Goal: Task Accomplishment & Management: Use online tool/utility

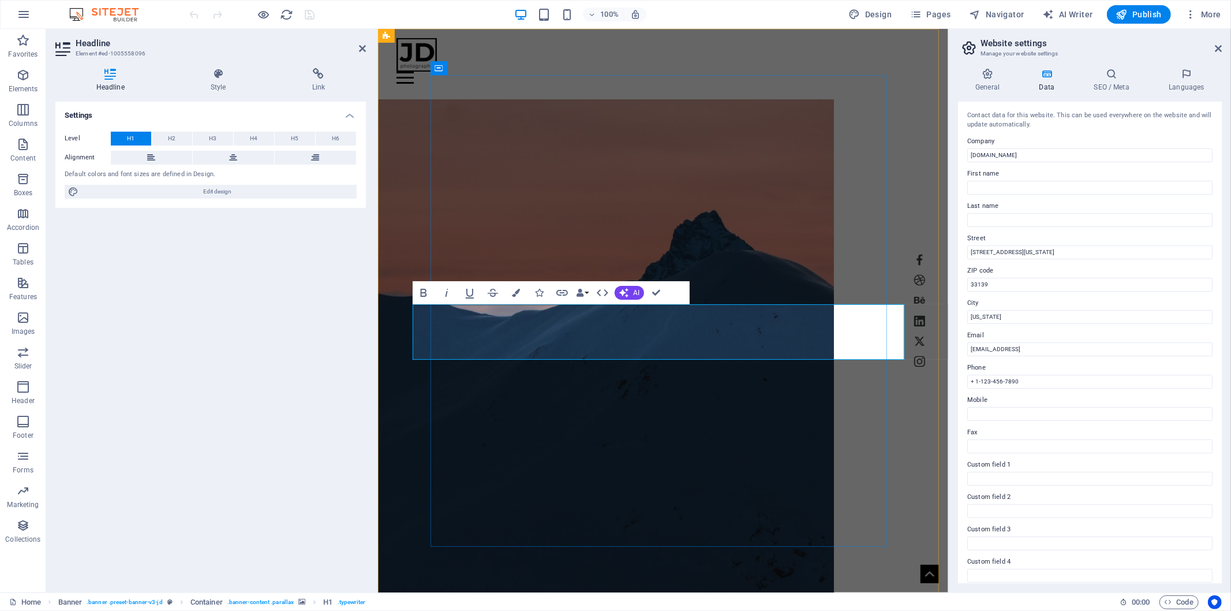
click at [241, 336] on div "Settings Level H1 H2 H3 H4 H5 H6 Alignment Default colors and font sizes are de…" at bounding box center [210, 342] width 311 height 481
click at [1218, 57] on header "Website settings Manage your website settings" at bounding box center [1090, 44] width 261 height 30
click at [1217, 50] on icon at bounding box center [1218, 48] width 7 height 9
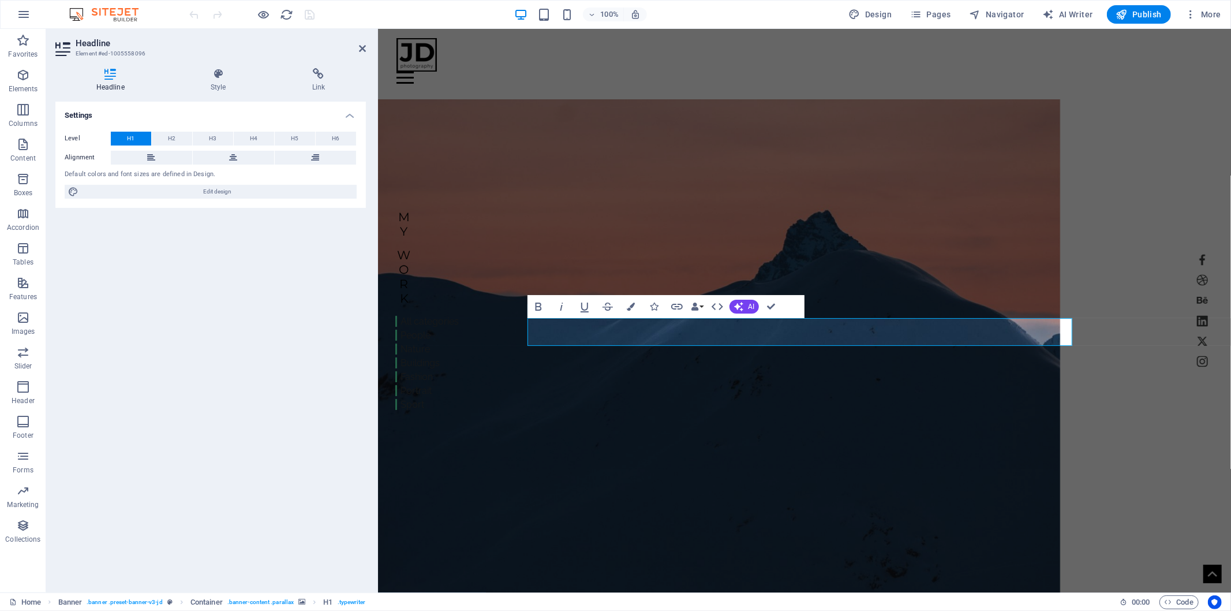
click at [977, 151] on figure at bounding box center [718, 353] width 682 height 508
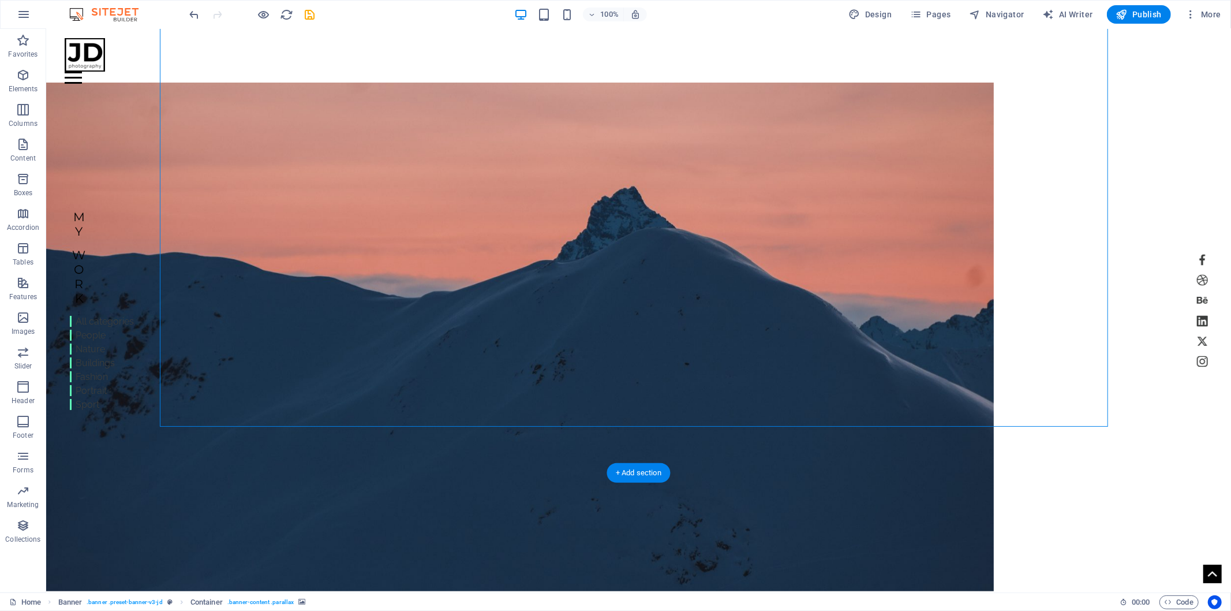
scroll to position [256, 0]
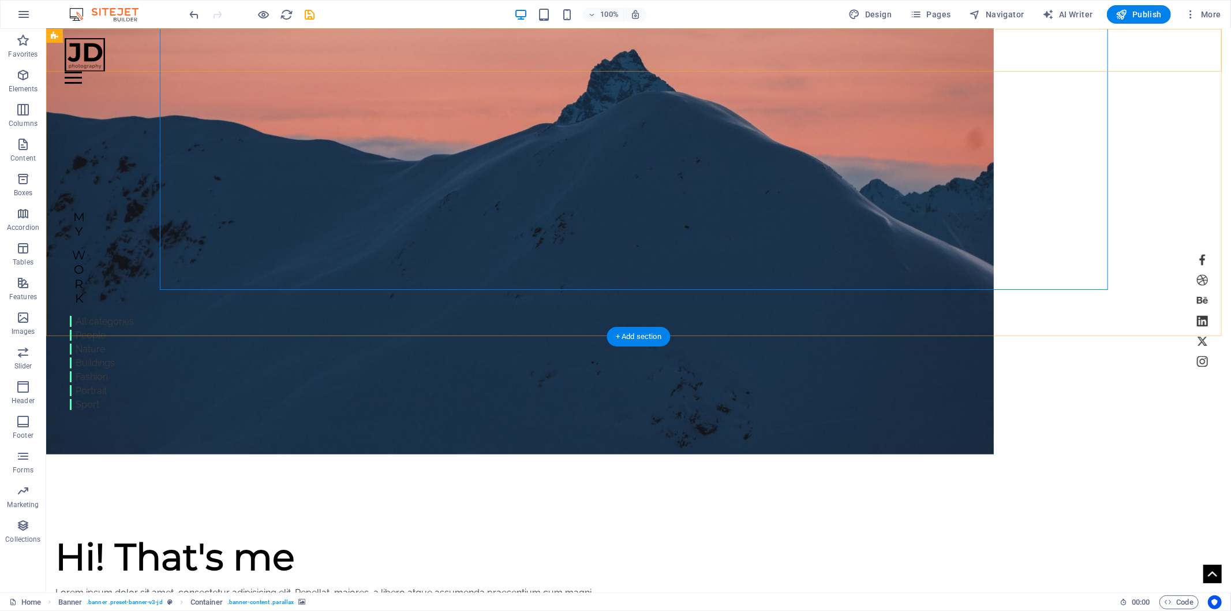
click at [655, 68] on div "Home Work About Pricing News Contact Menu" at bounding box center [638, 55] width 1185 height 55
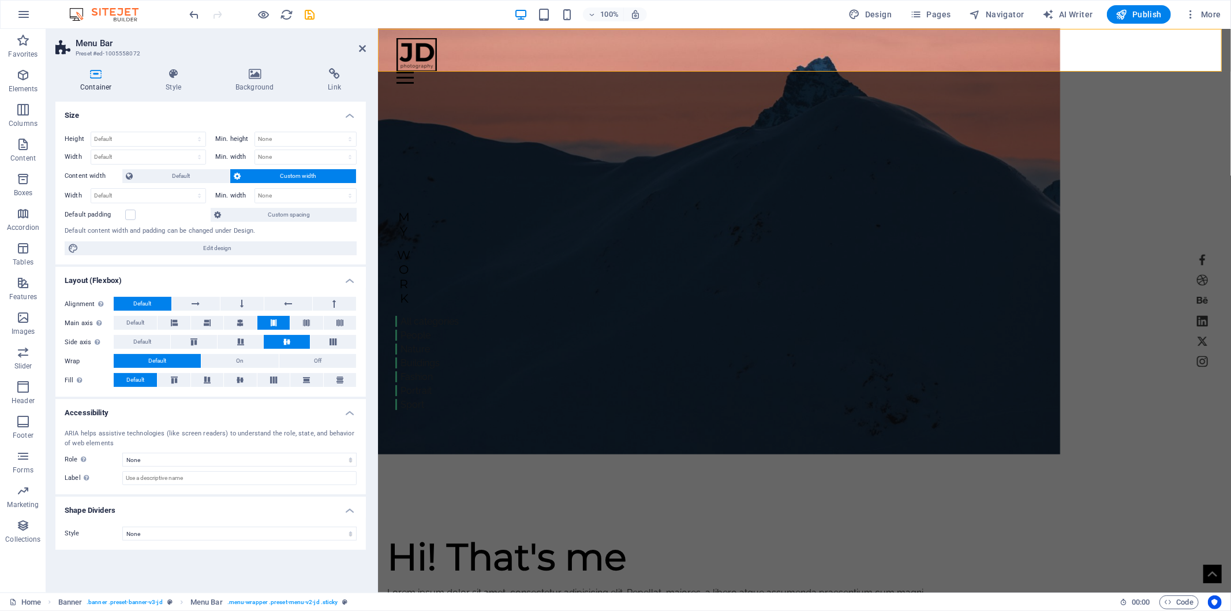
click at [588, 197] on figure at bounding box center [718, 199] width 682 height 508
select select "vw"
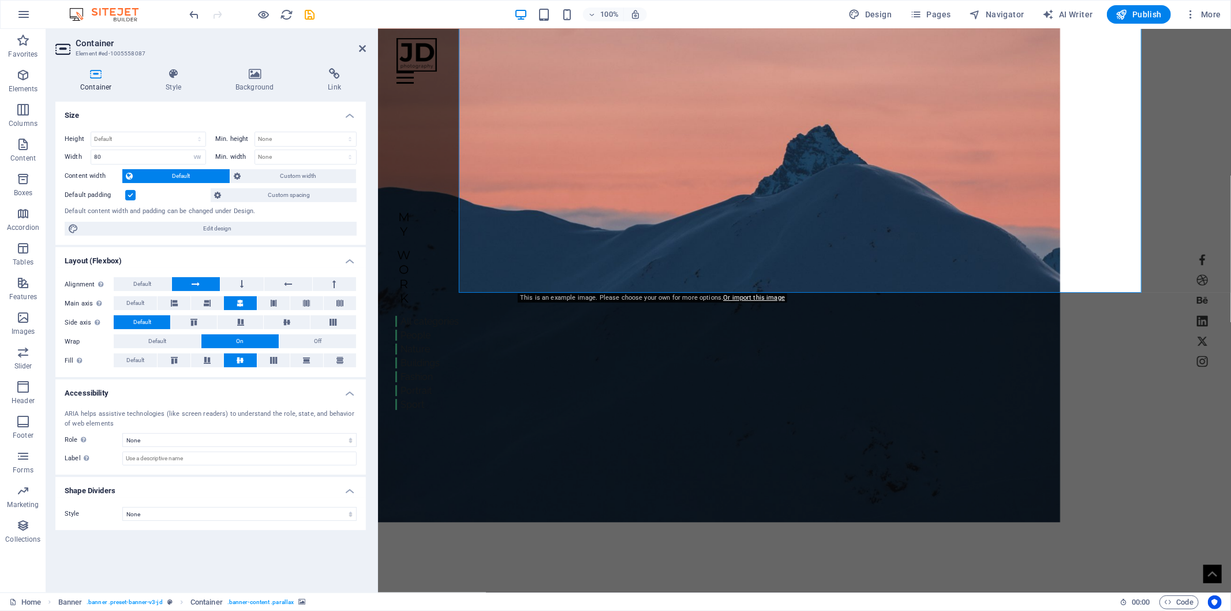
scroll to position [0, 0]
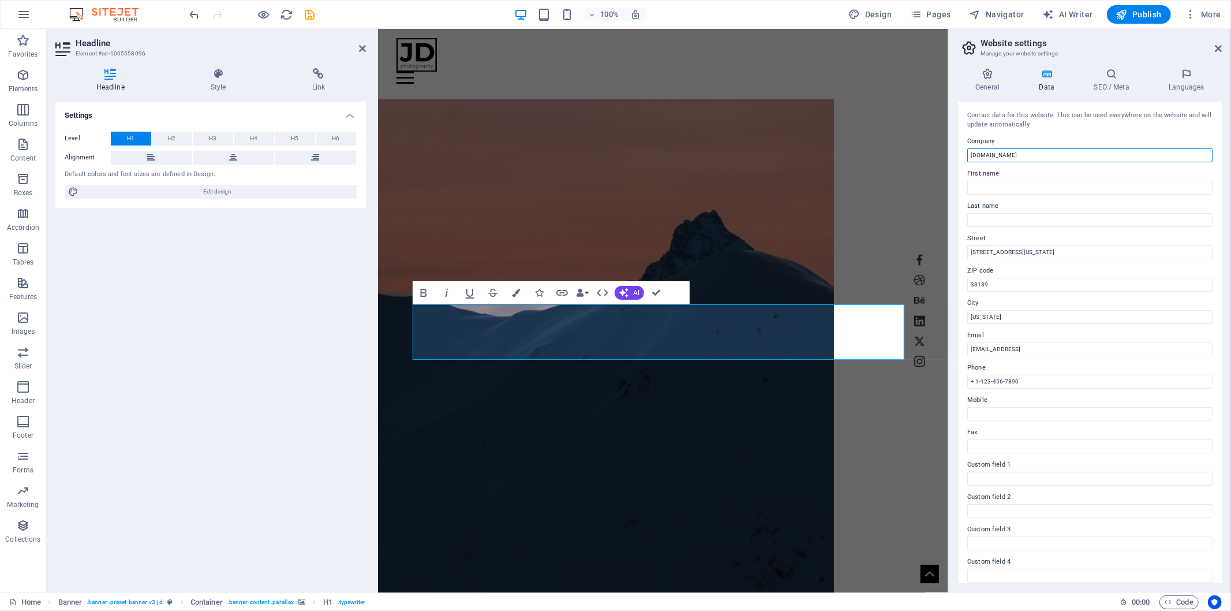
click at [1030, 162] on input "portafoliohugovaron.laadministracion.com" at bounding box center [1089, 155] width 245 height 14
type input "Hugo Varón Productor Audiovisuasl"
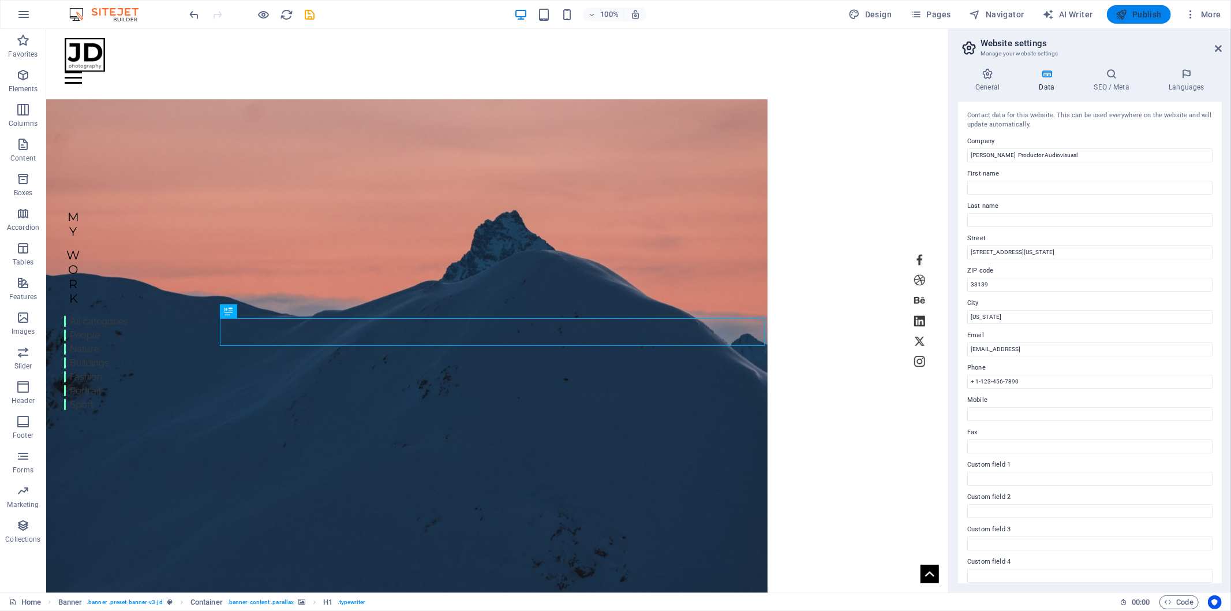
click at [1153, 12] on span "Publish" at bounding box center [1139, 15] width 46 height 12
